Goal: Transaction & Acquisition: Book appointment/travel/reservation

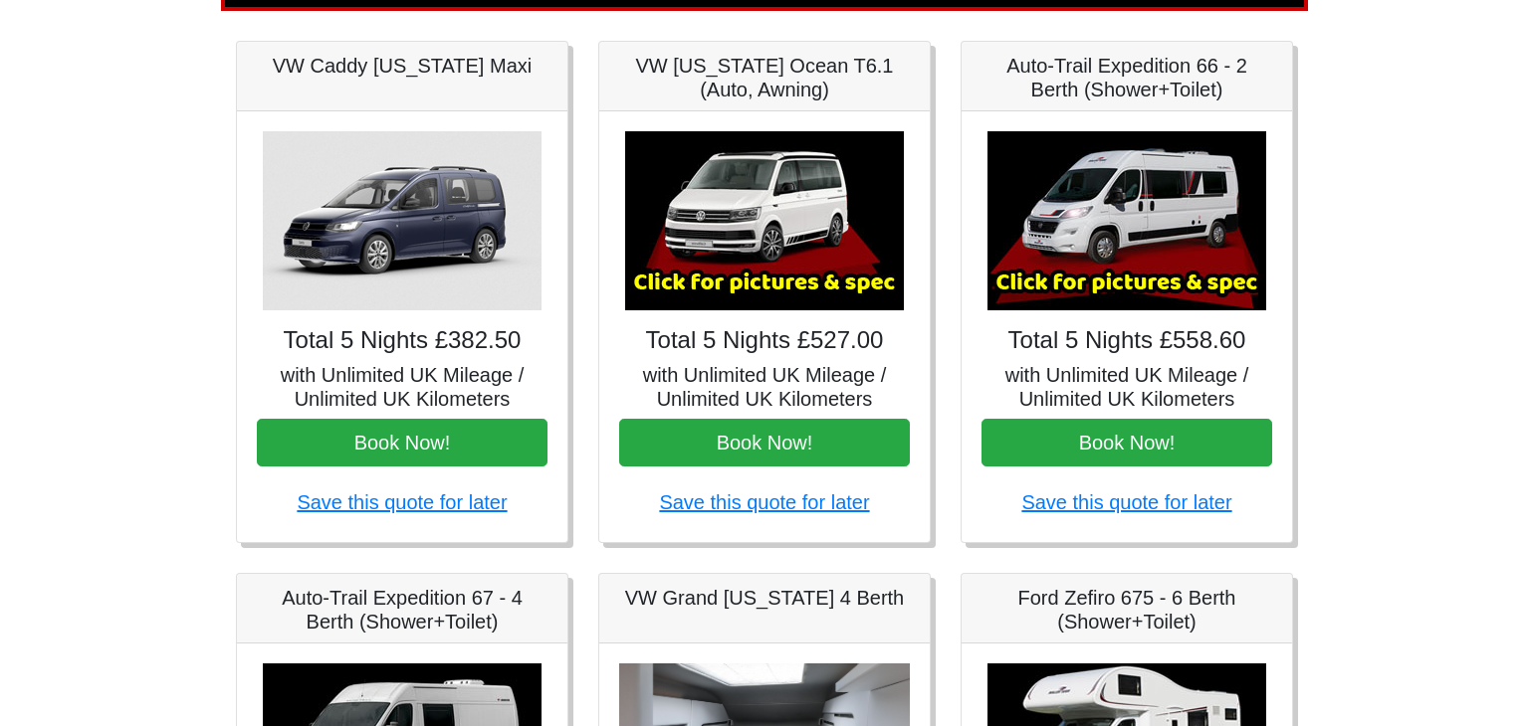
scroll to position [288, 0]
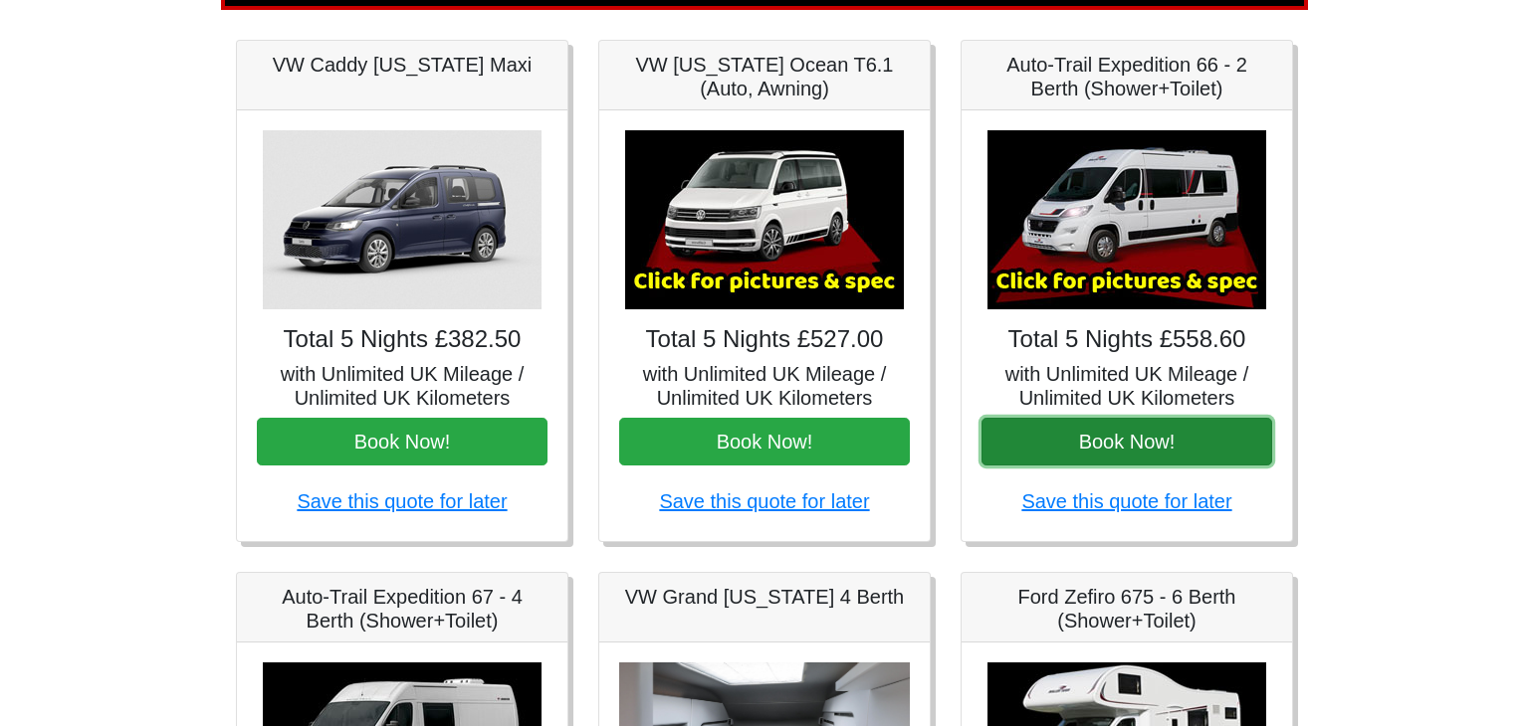
click at [1147, 439] on button "Book Now!" at bounding box center [1126, 442] width 291 height 48
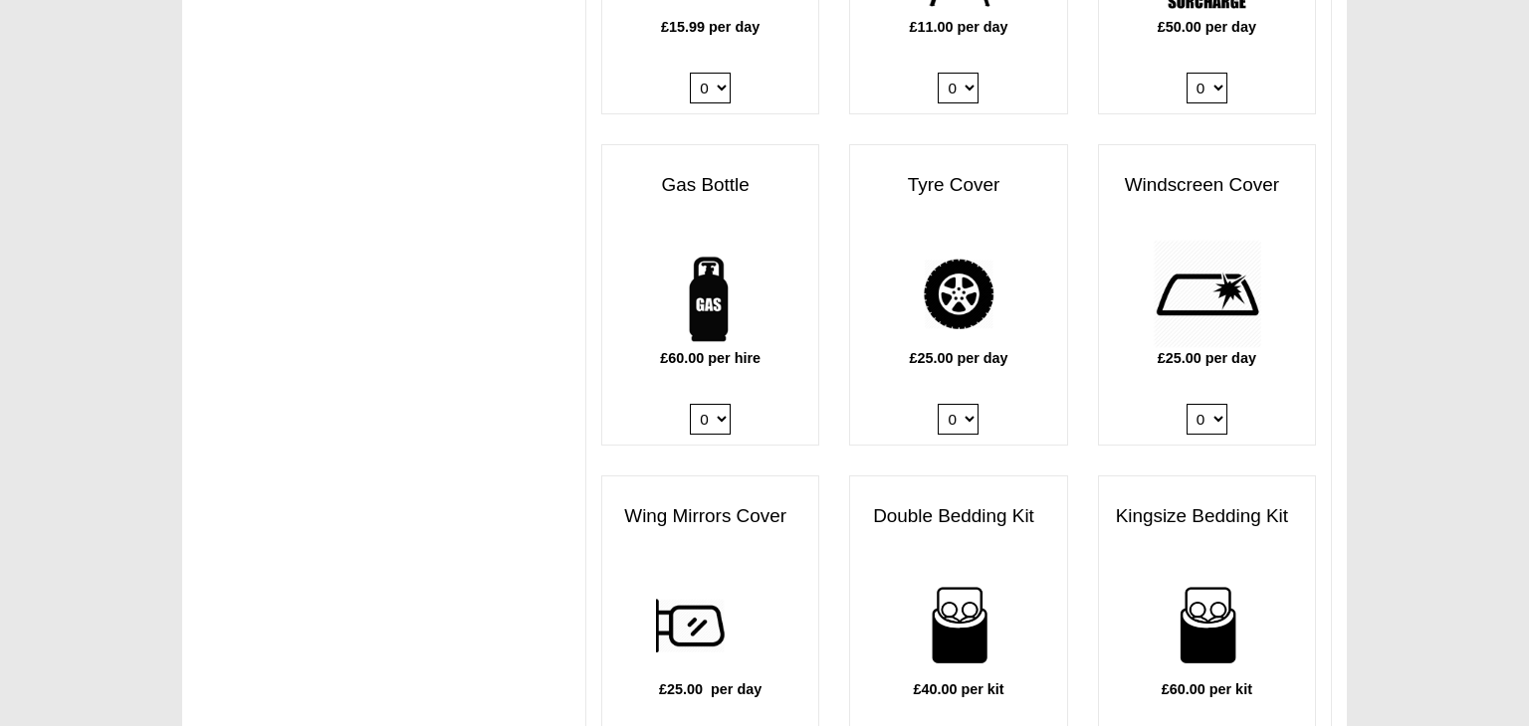
scroll to position [1313, 0]
click at [726, 403] on select "0 1" at bounding box center [710, 418] width 41 height 31
select select "Gas Bottle x QTY 1 @ 60.00 GBP per hire."
click at [692, 403] on select "0 1" at bounding box center [710, 418] width 41 height 31
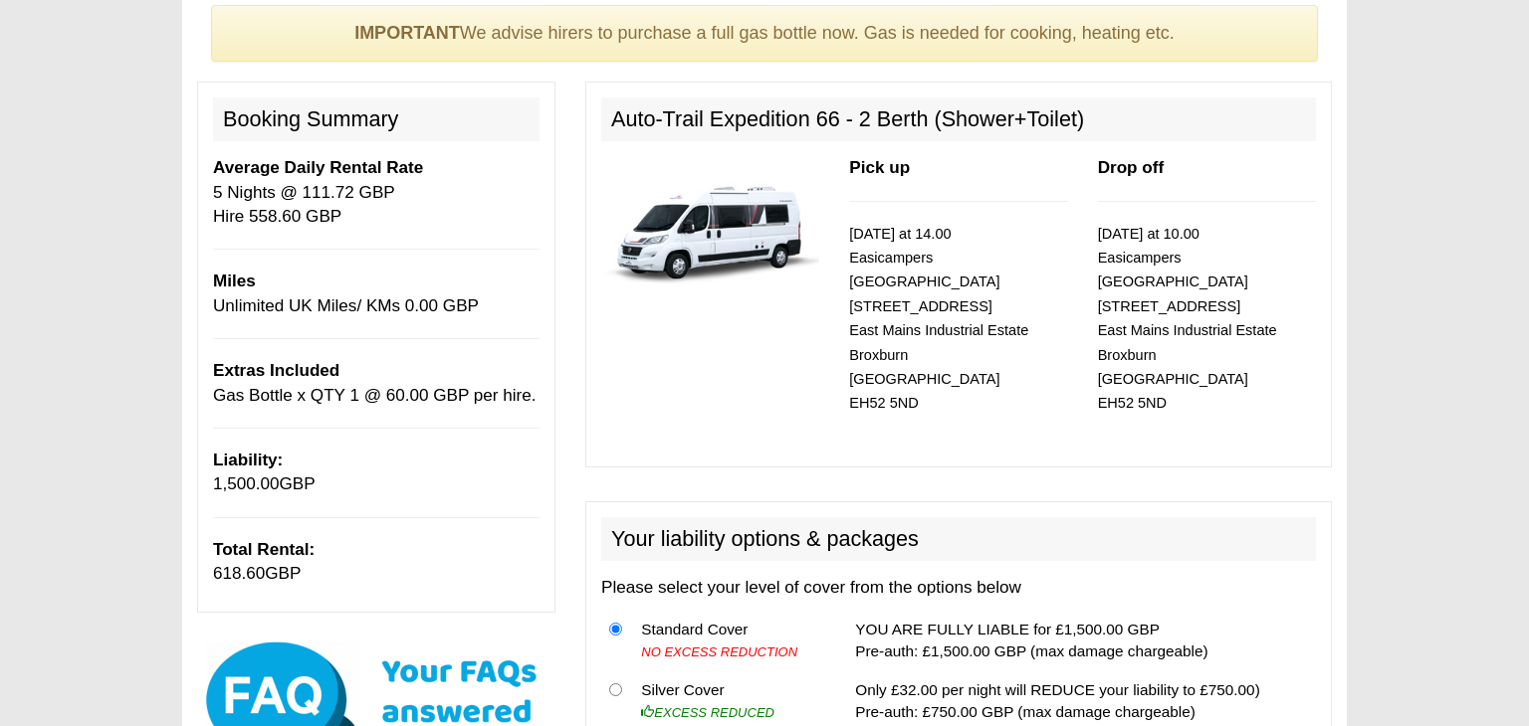
scroll to position [191, 0]
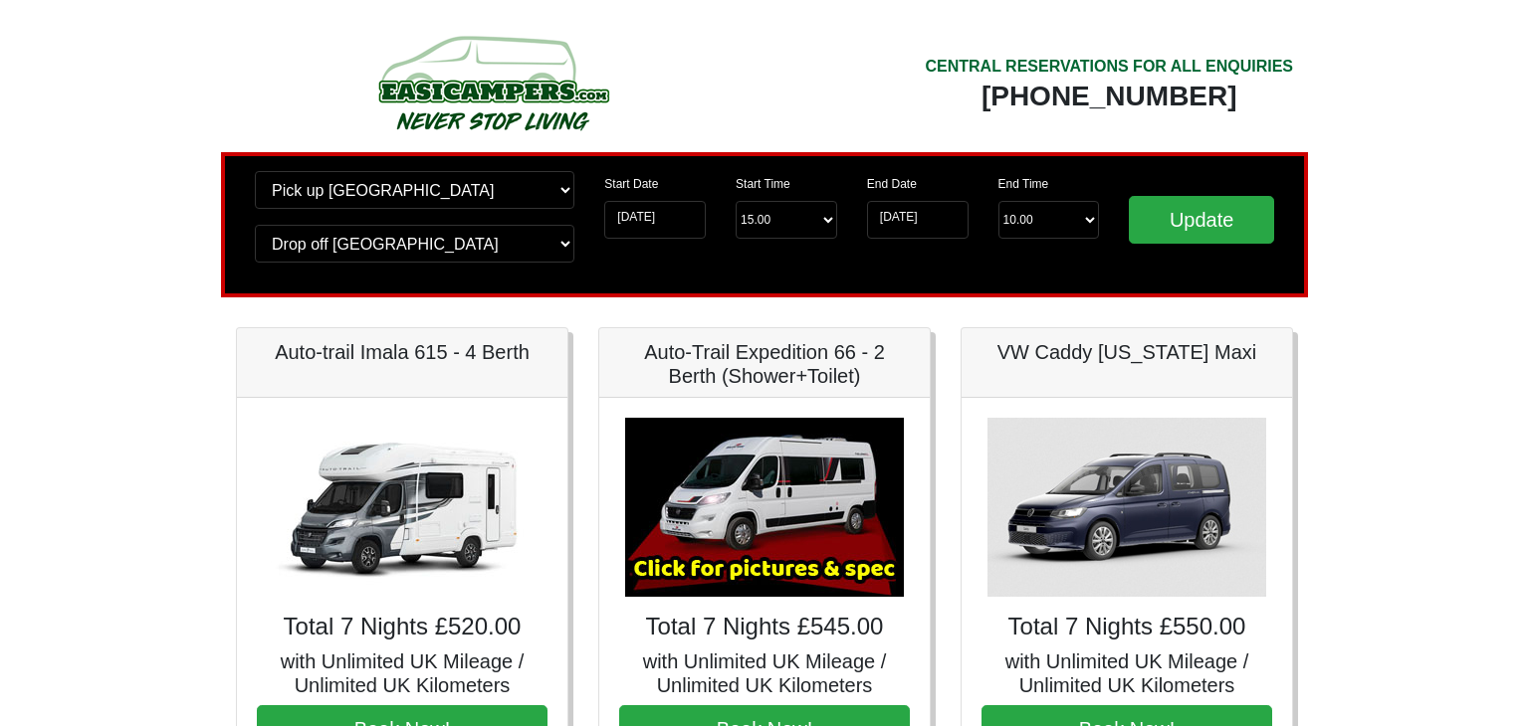
click at [918, 200] on div "End Date 22-10-2025" at bounding box center [917, 205] width 131 height 68
click at [918, 205] on input "22-10-2025" at bounding box center [918, 220] width 102 height 38
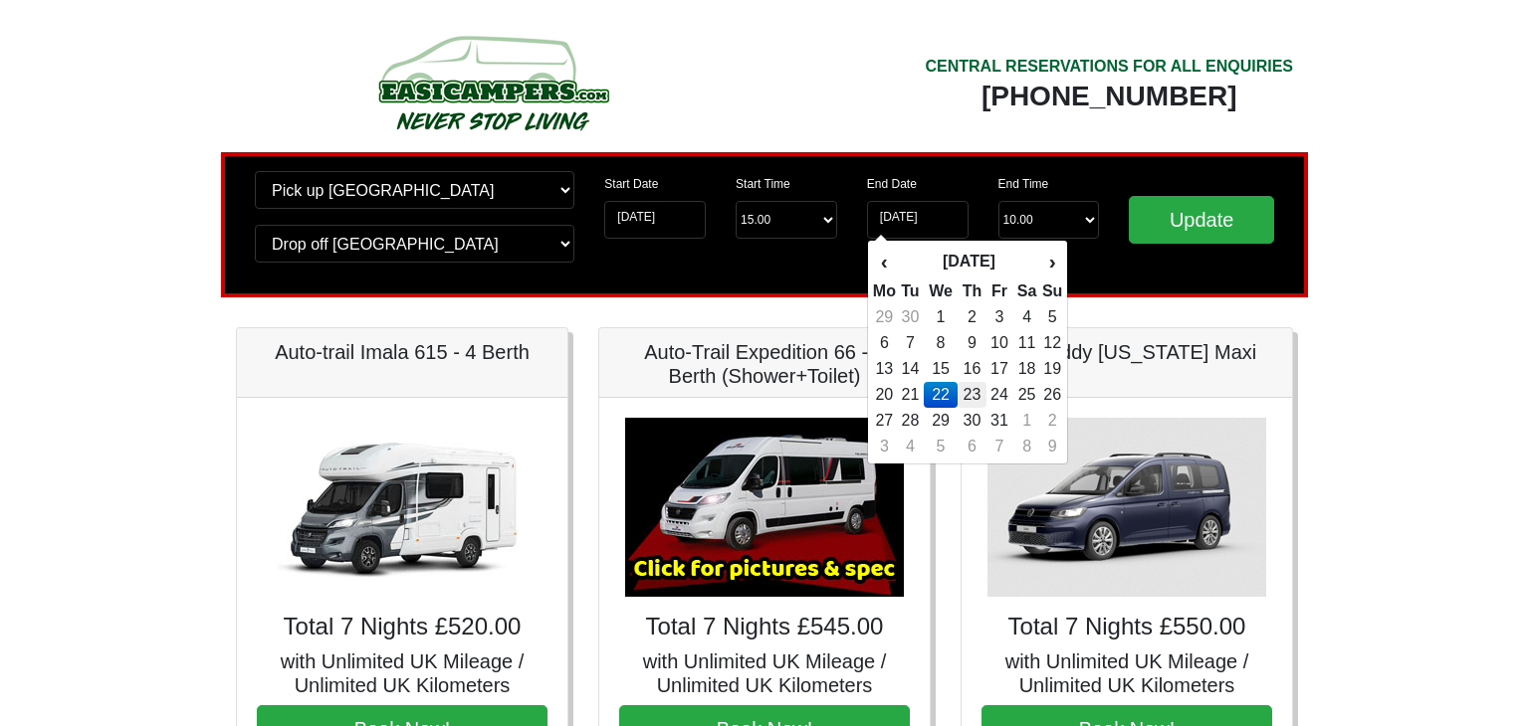
click at [971, 388] on td "23" at bounding box center [971, 395] width 29 height 26
type input "[DATE]"
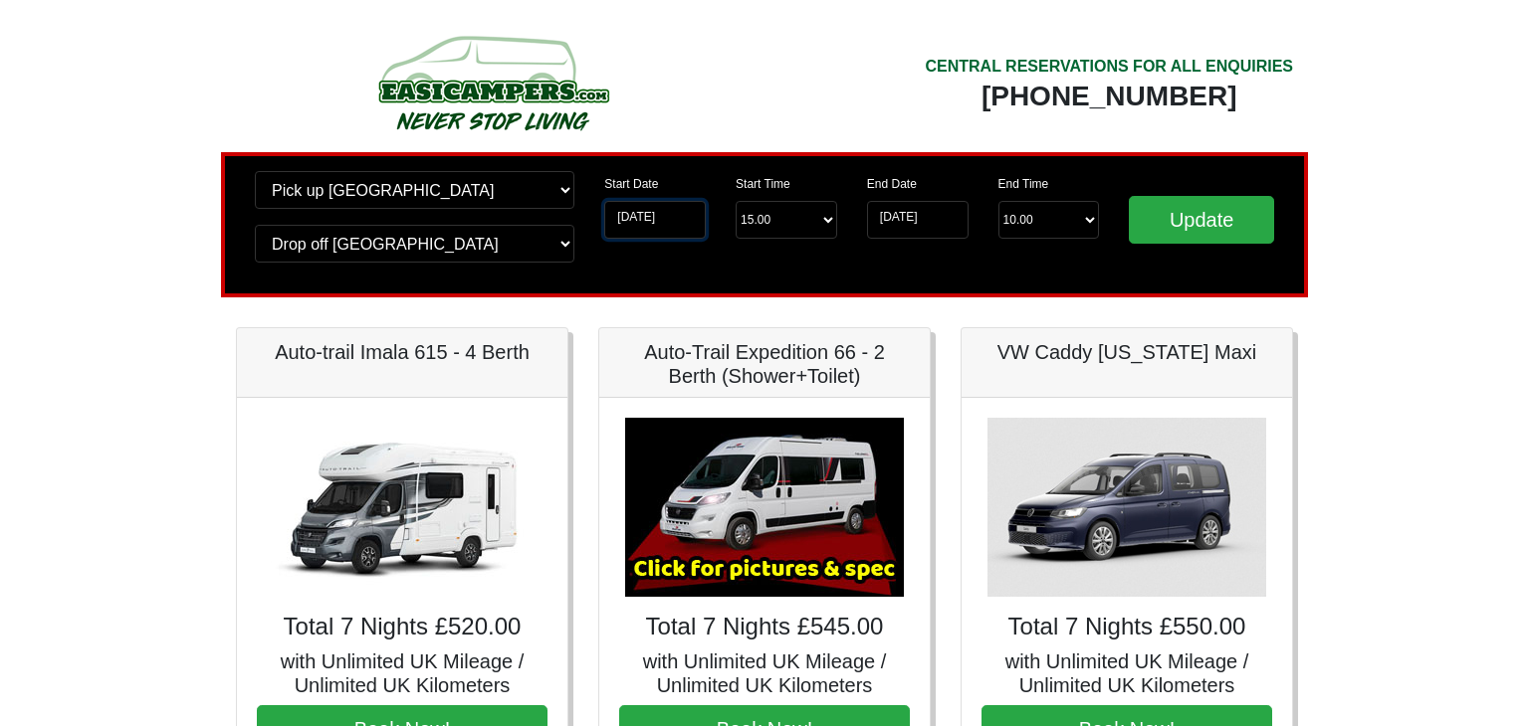
click at [677, 222] on input "15-10-2025" at bounding box center [655, 220] width 102 height 38
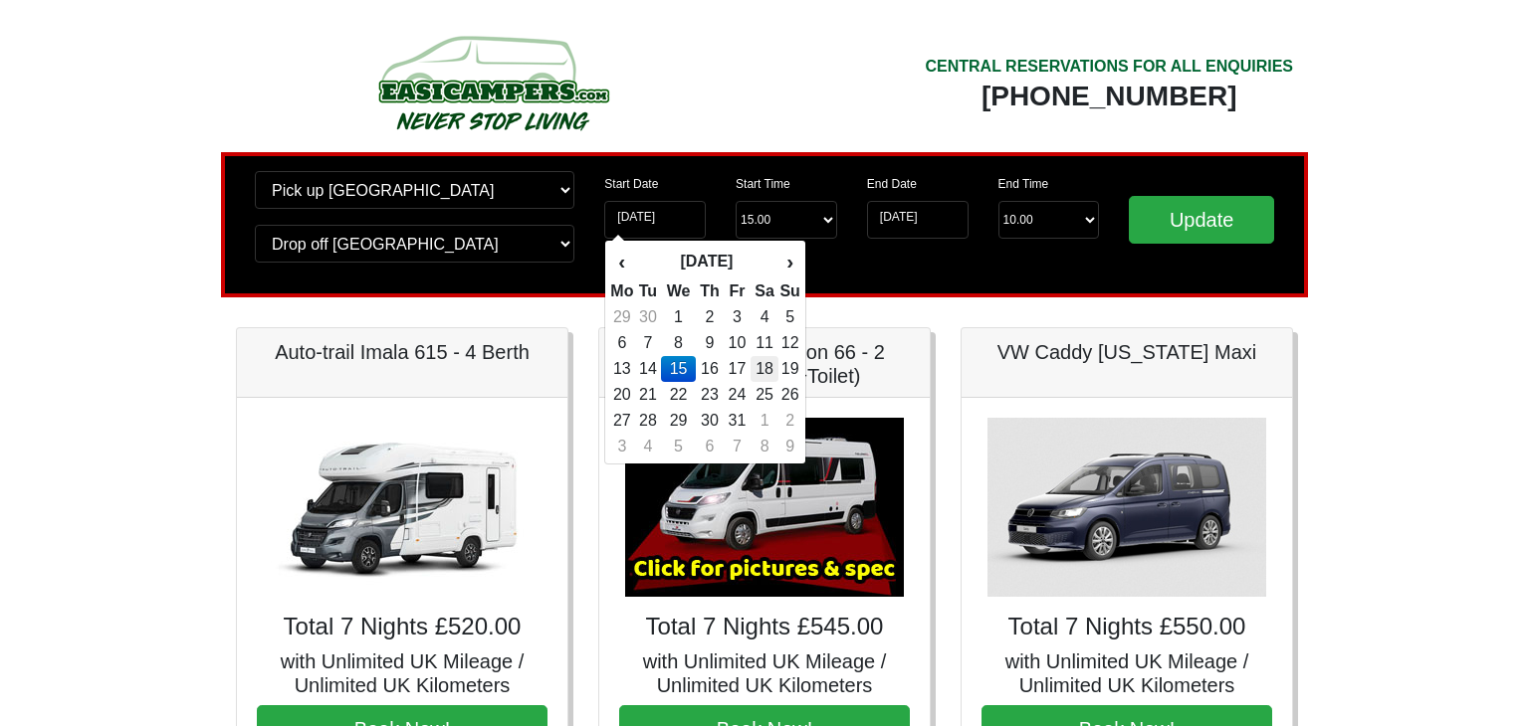
click at [755, 370] on td "18" at bounding box center [764, 369] width 29 height 26
type input "[DATE]"
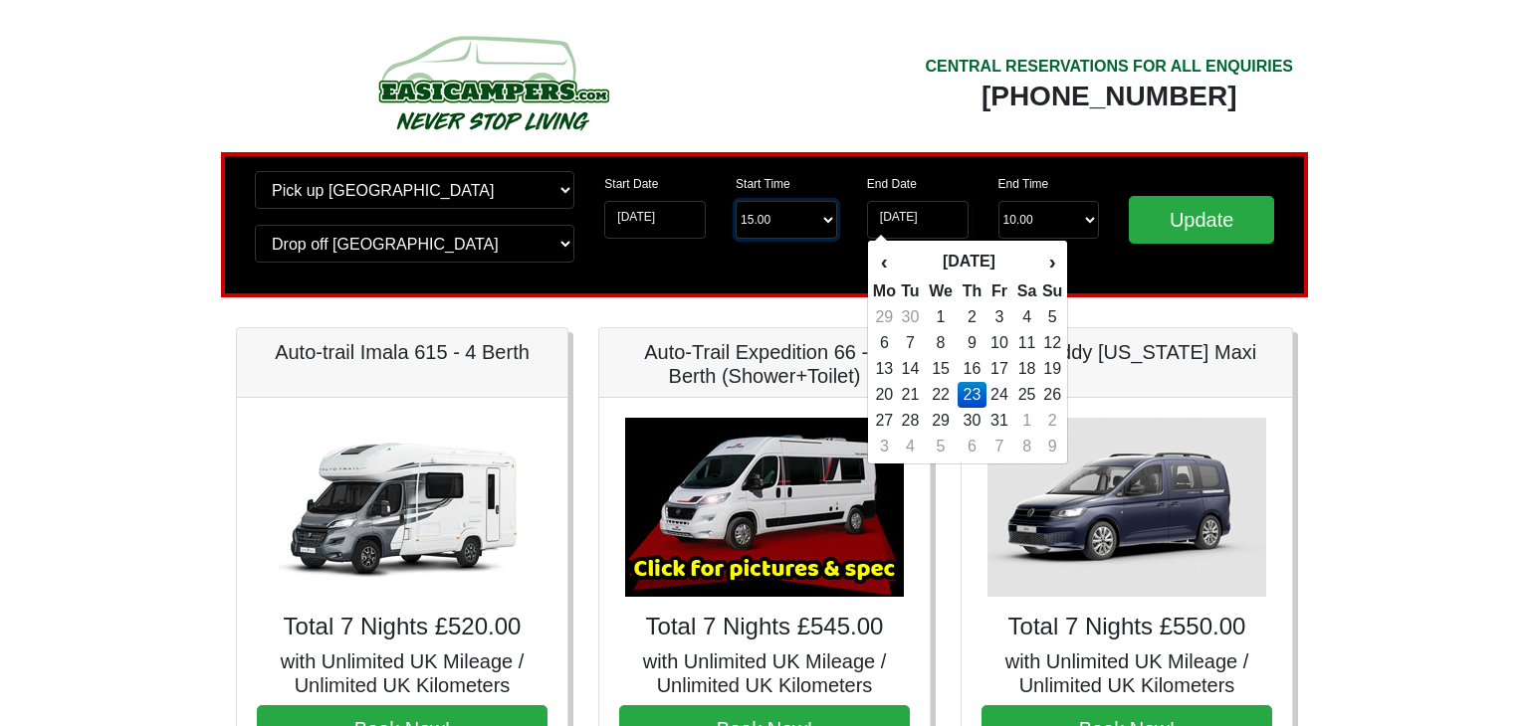
click at [796, 217] on select "Start Time 15.00 -------- 11.00 am (Saturday & Sunday Only) 12.00 pm (Saturday)…" at bounding box center [786, 220] width 102 height 38
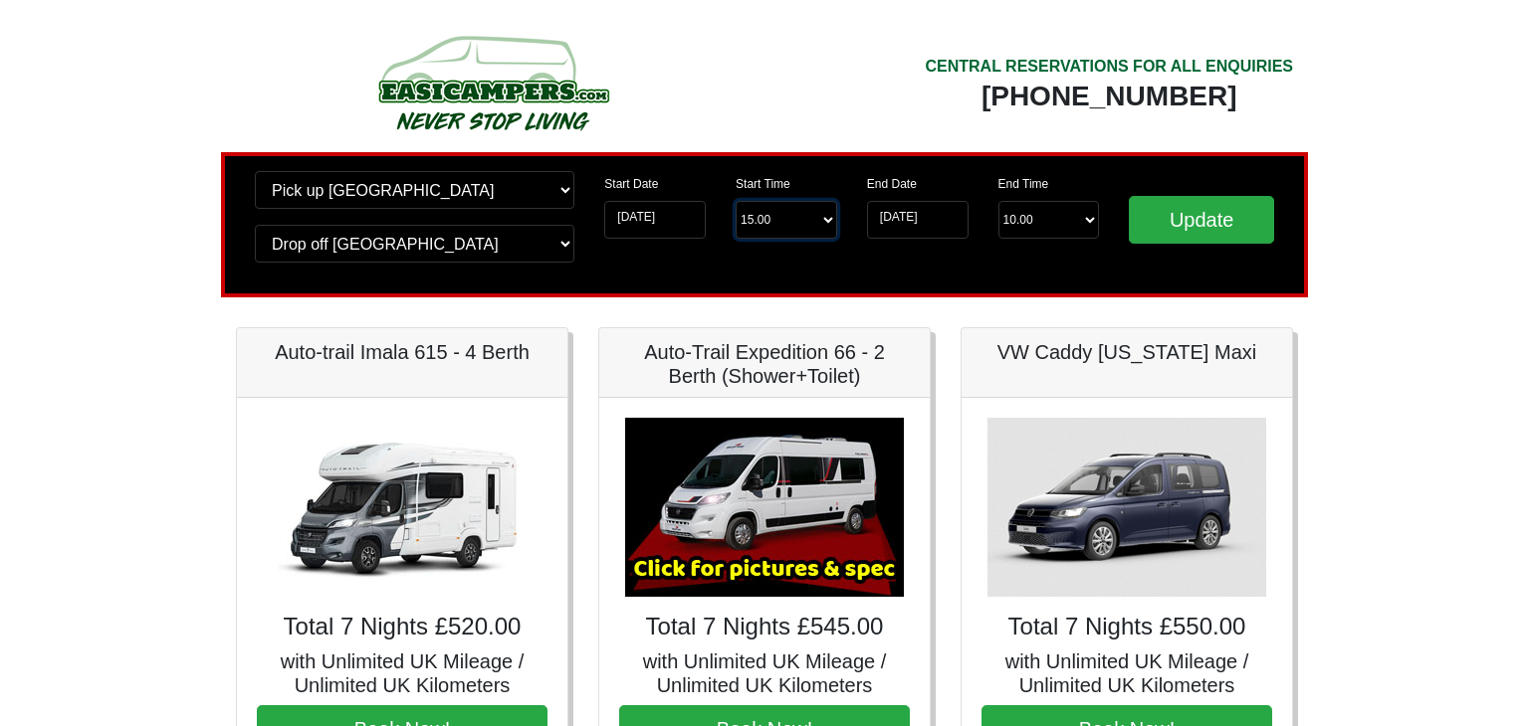
select select "13.00"
click at [735, 201] on select "Start Time 15.00 -------- 11.00 am (Saturday & Sunday Only) 12.00 pm (Saturday)…" at bounding box center [786, 220] width 102 height 38
click at [903, 217] on input "23-10-2025" at bounding box center [918, 220] width 102 height 38
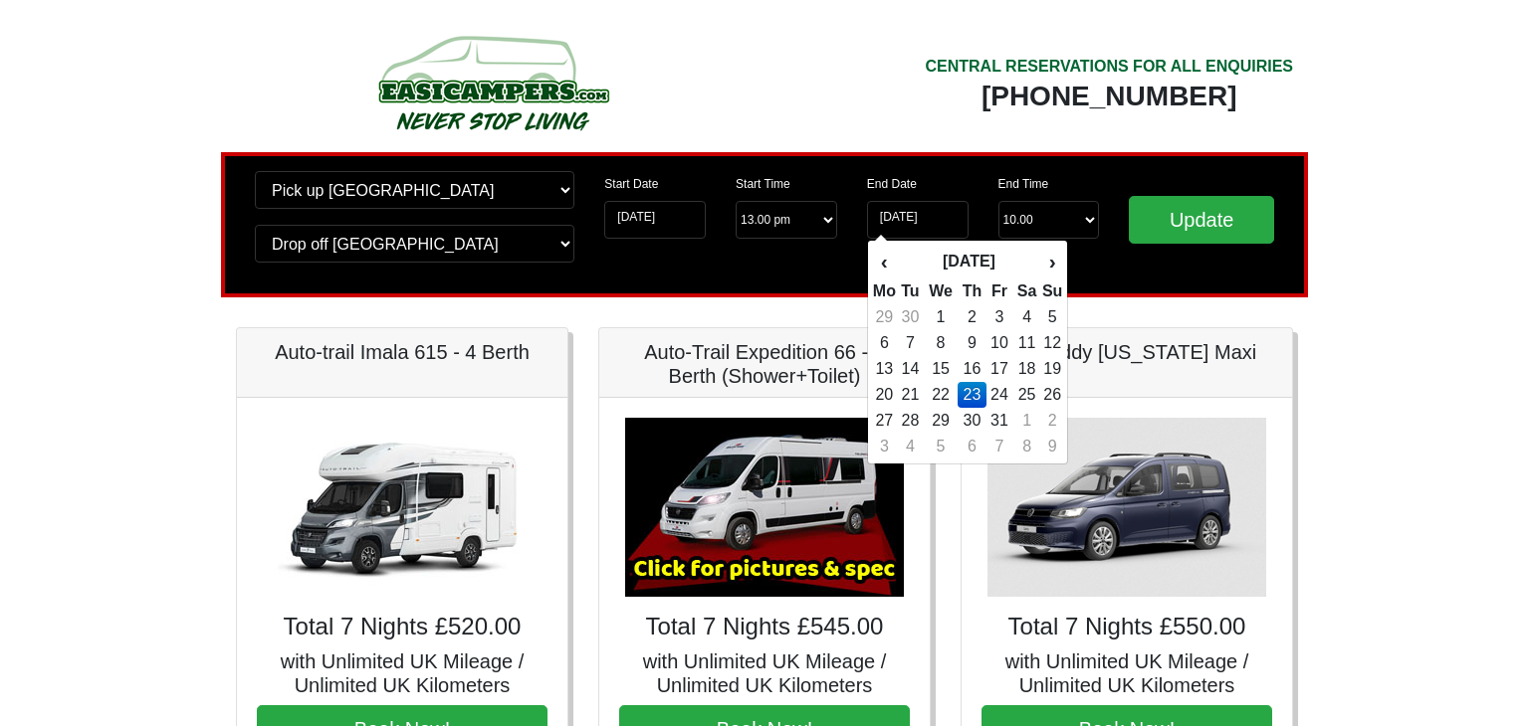
click at [978, 394] on td "23" at bounding box center [971, 395] width 29 height 26
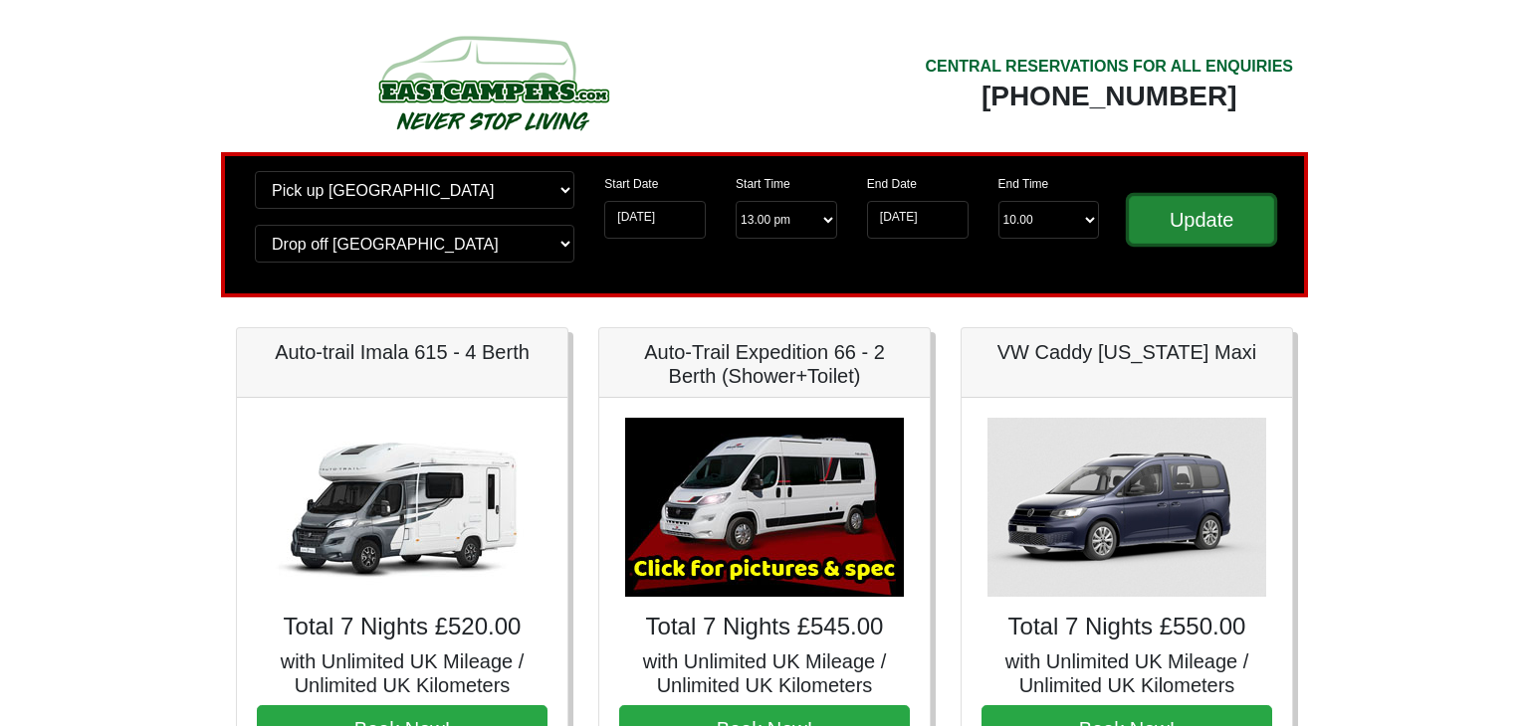
click at [1201, 223] on input "Update" at bounding box center [1200, 220] width 145 height 48
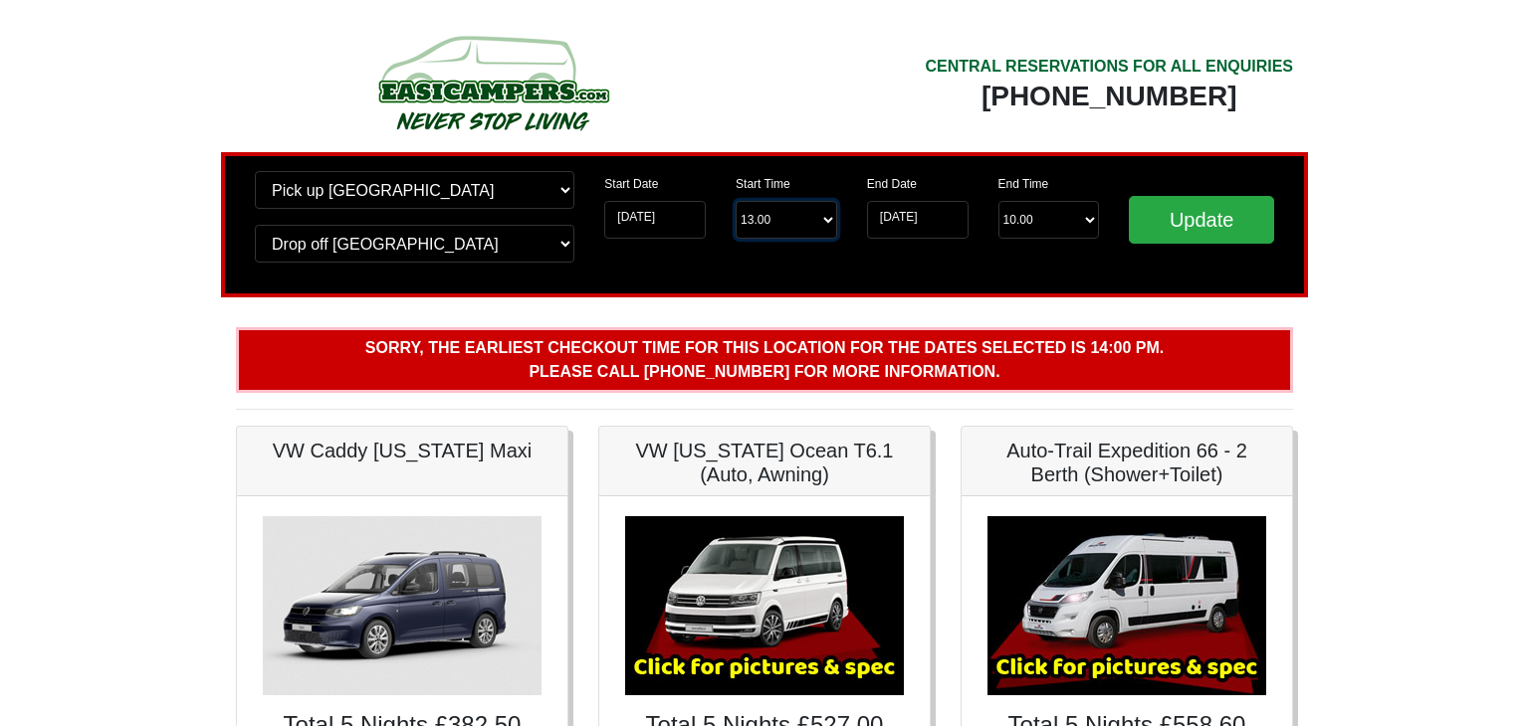
click at [789, 222] on select "Start Time 13.00 -------- 11.00 am ([DATE] & [DATE] Only) 12.00 pm ([DATE]) 13.…" at bounding box center [786, 220] width 102 height 38
select select "14.00"
click at [735, 201] on select "Start Time 13.00 -------- 11.00 am ([DATE] & [DATE] Only) 12.00 pm ([DATE]) 13.…" at bounding box center [786, 220] width 102 height 38
click at [1227, 221] on input "Update" at bounding box center [1200, 220] width 145 height 48
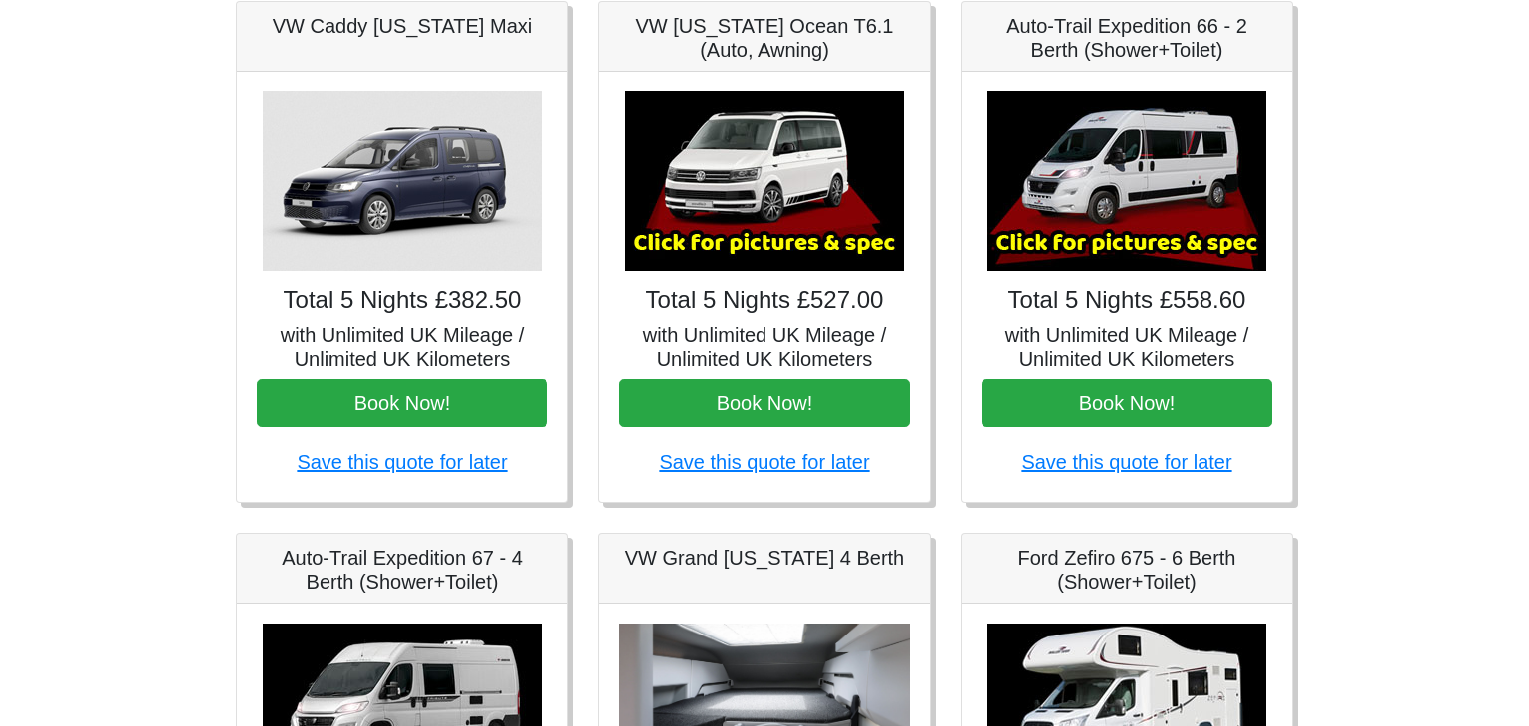
scroll to position [328, 0]
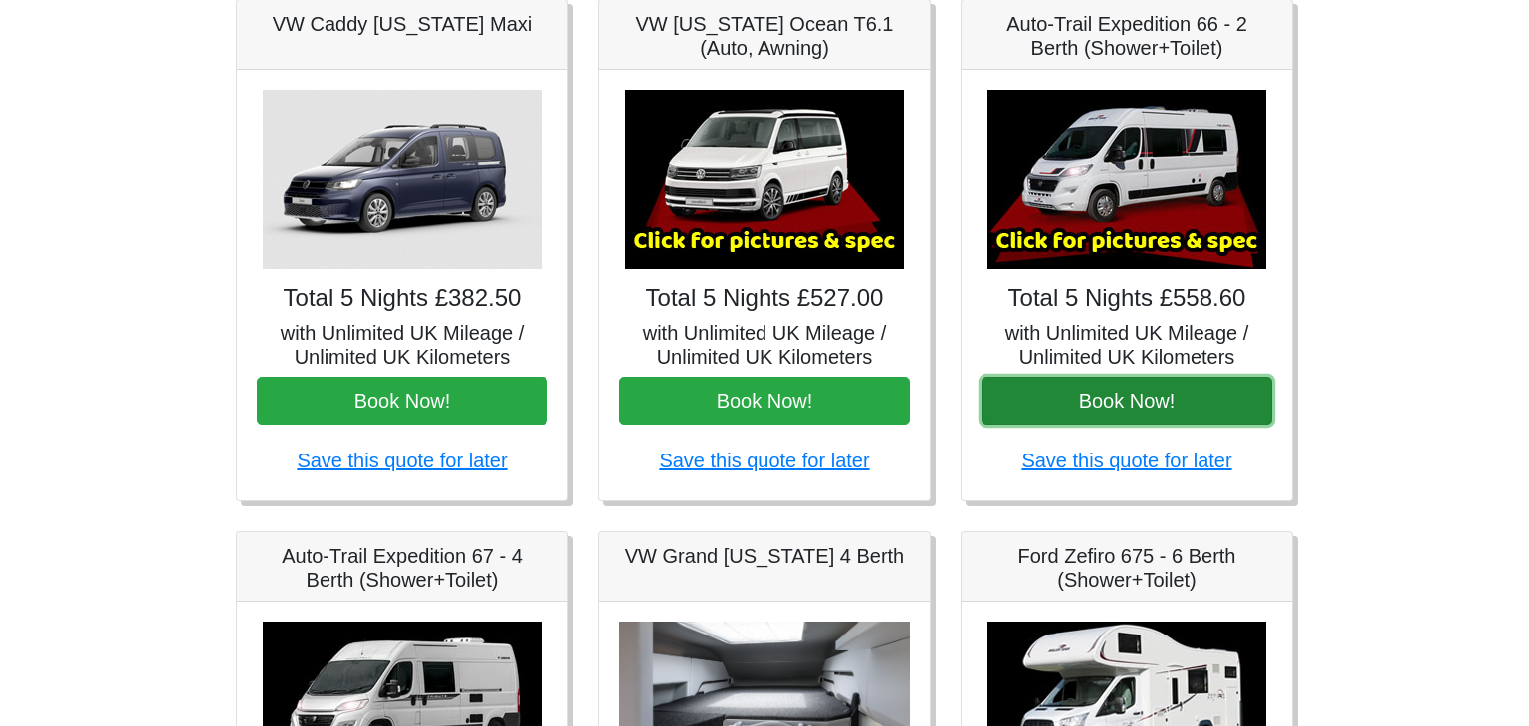
click at [1128, 397] on button "Book Now!" at bounding box center [1126, 401] width 291 height 48
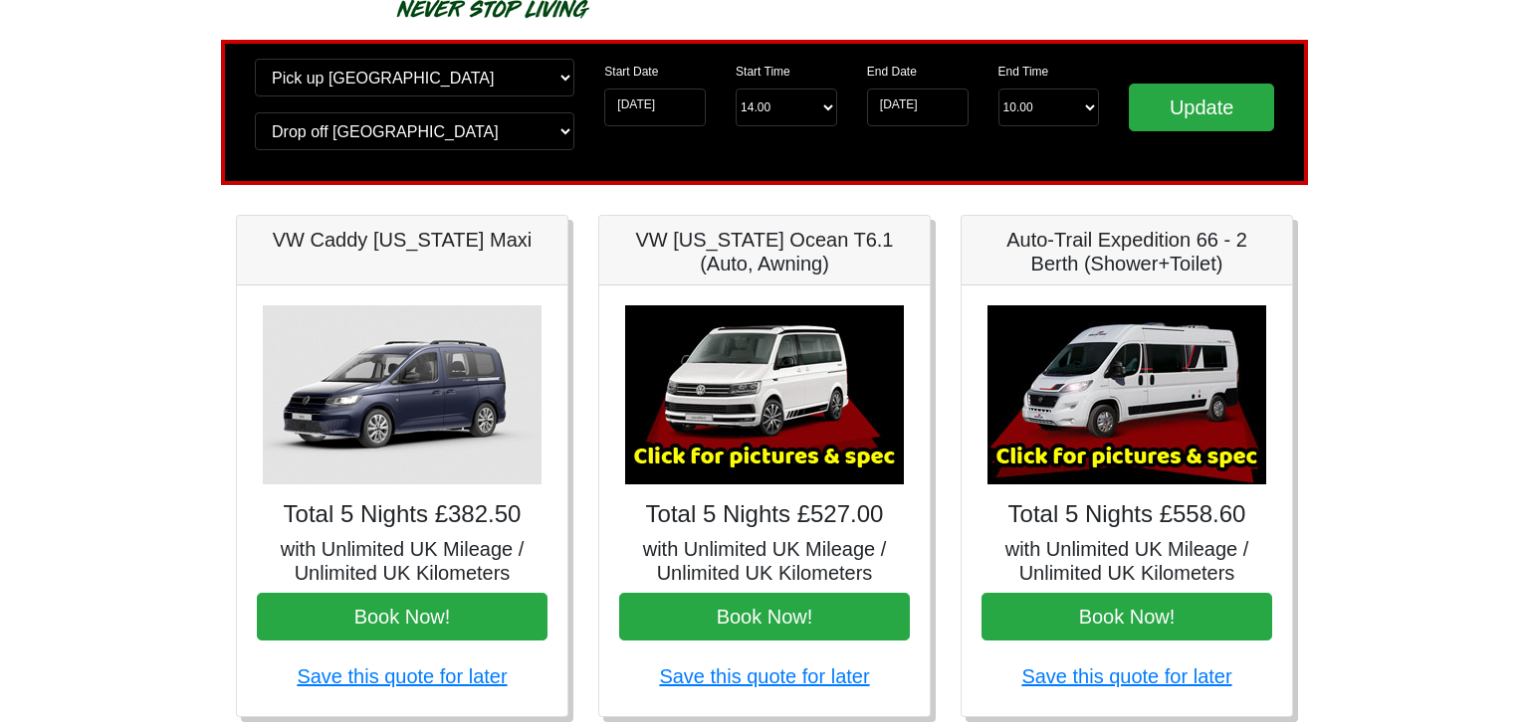
scroll to position [114, 0]
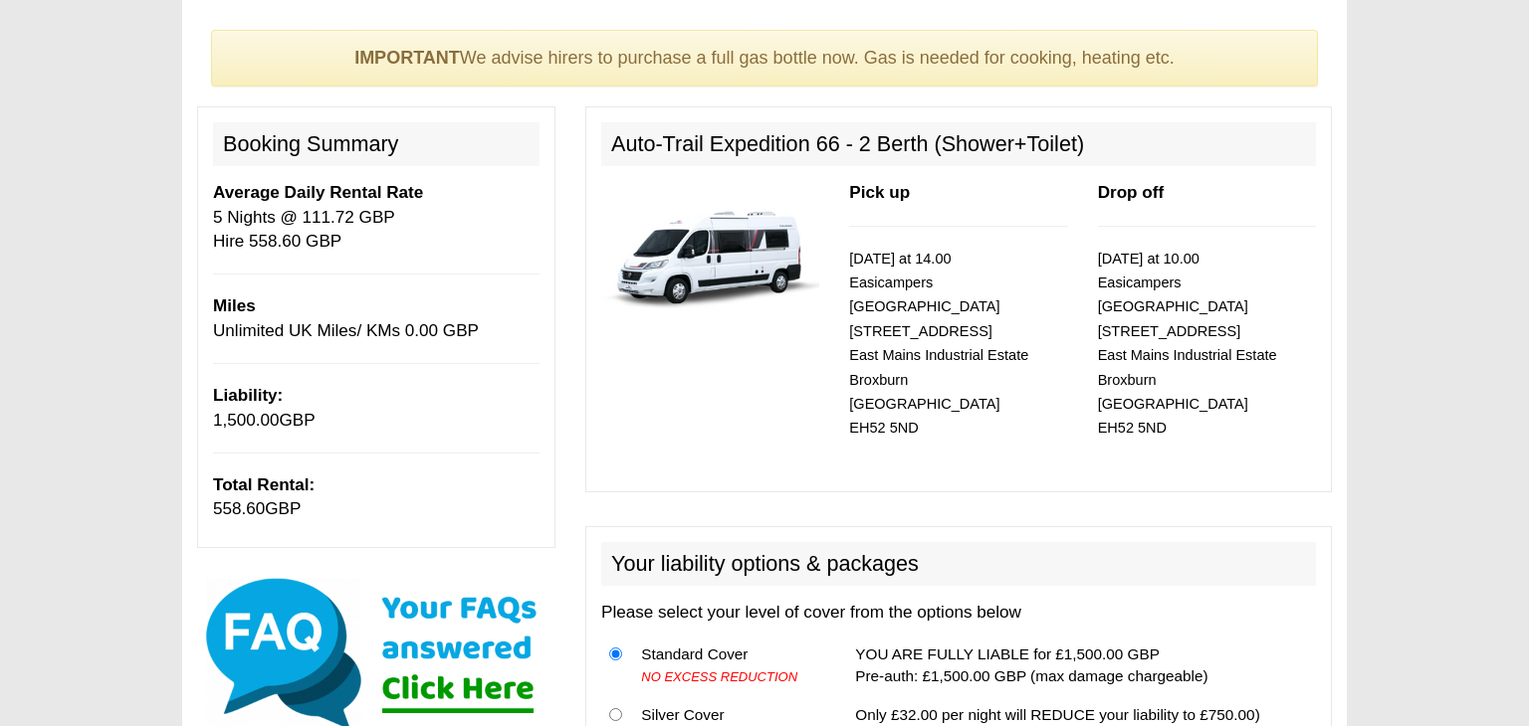
scroll to position [139, 0]
